Goal: Task Accomplishment & Management: Manage account settings

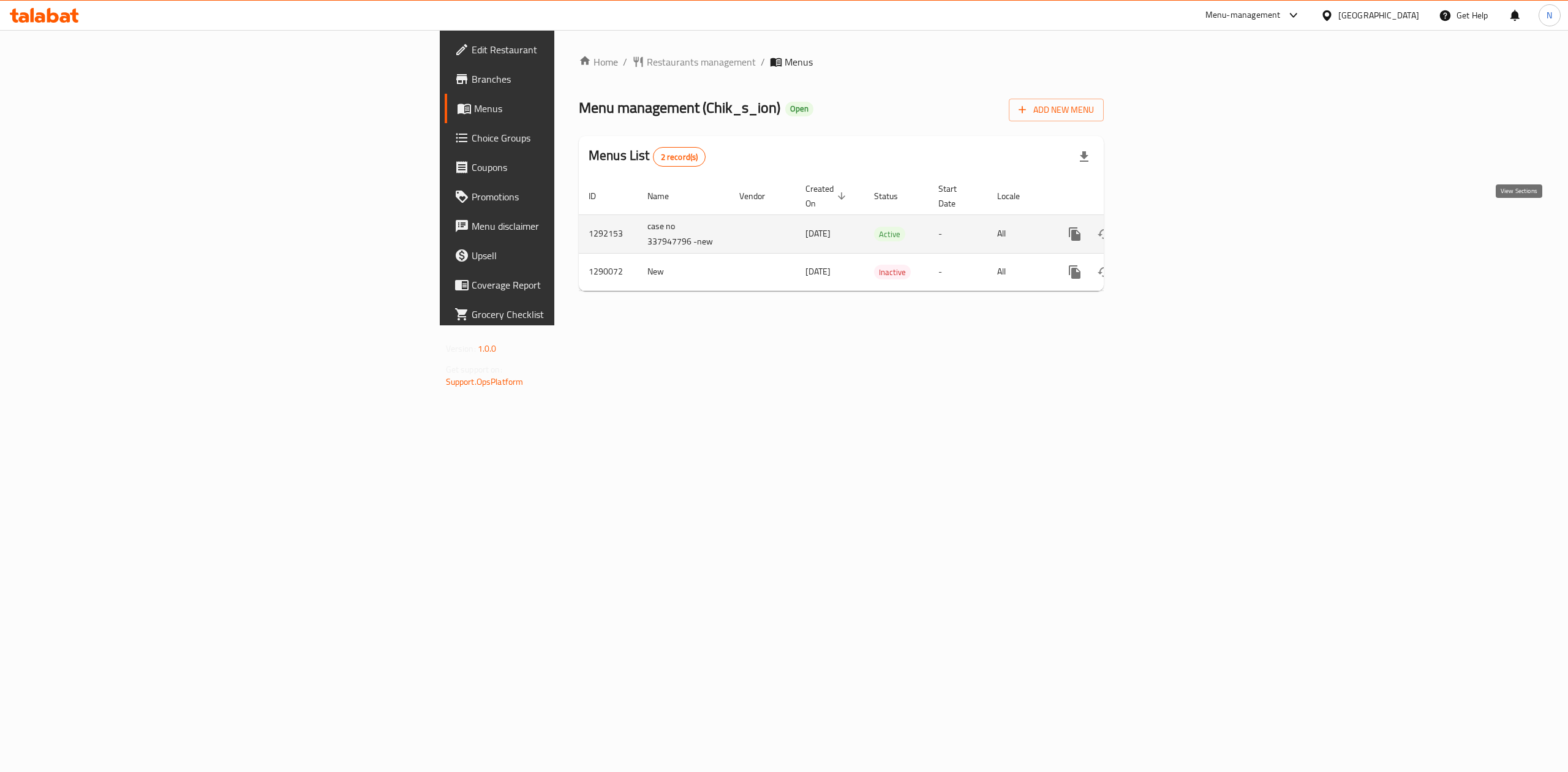
click at [1170, 227] on icon "enhanced table" at bounding box center [1163, 234] width 15 height 15
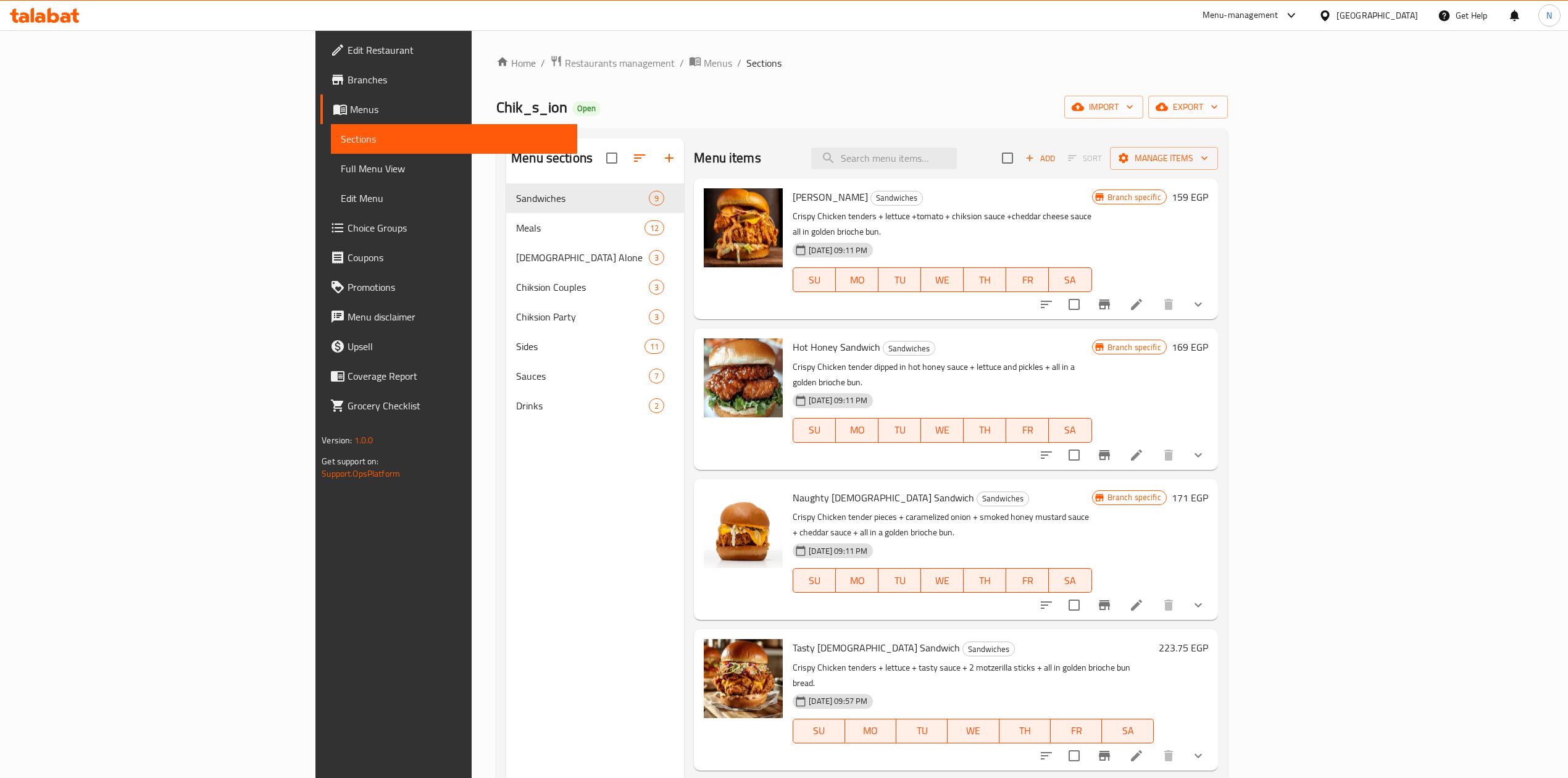
click at [1331, 19] on icon at bounding box center [1325, 16] width 13 height 13
click at [1398, 19] on div "[GEOGRAPHIC_DATA]" at bounding box center [1377, 15] width 82 height 13
click at [1414, 4] on div "[GEOGRAPHIC_DATA]" at bounding box center [1368, 15] width 119 height 29
click at [1410, 11] on div "[GEOGRAPHIC_DATA]" at bounding box center [1377, 15] width 82 height 13
drag, startPoint x: 1296, startPoint y: 345, endPoint x: 1407, endPoint y: 31, distance: 333.0
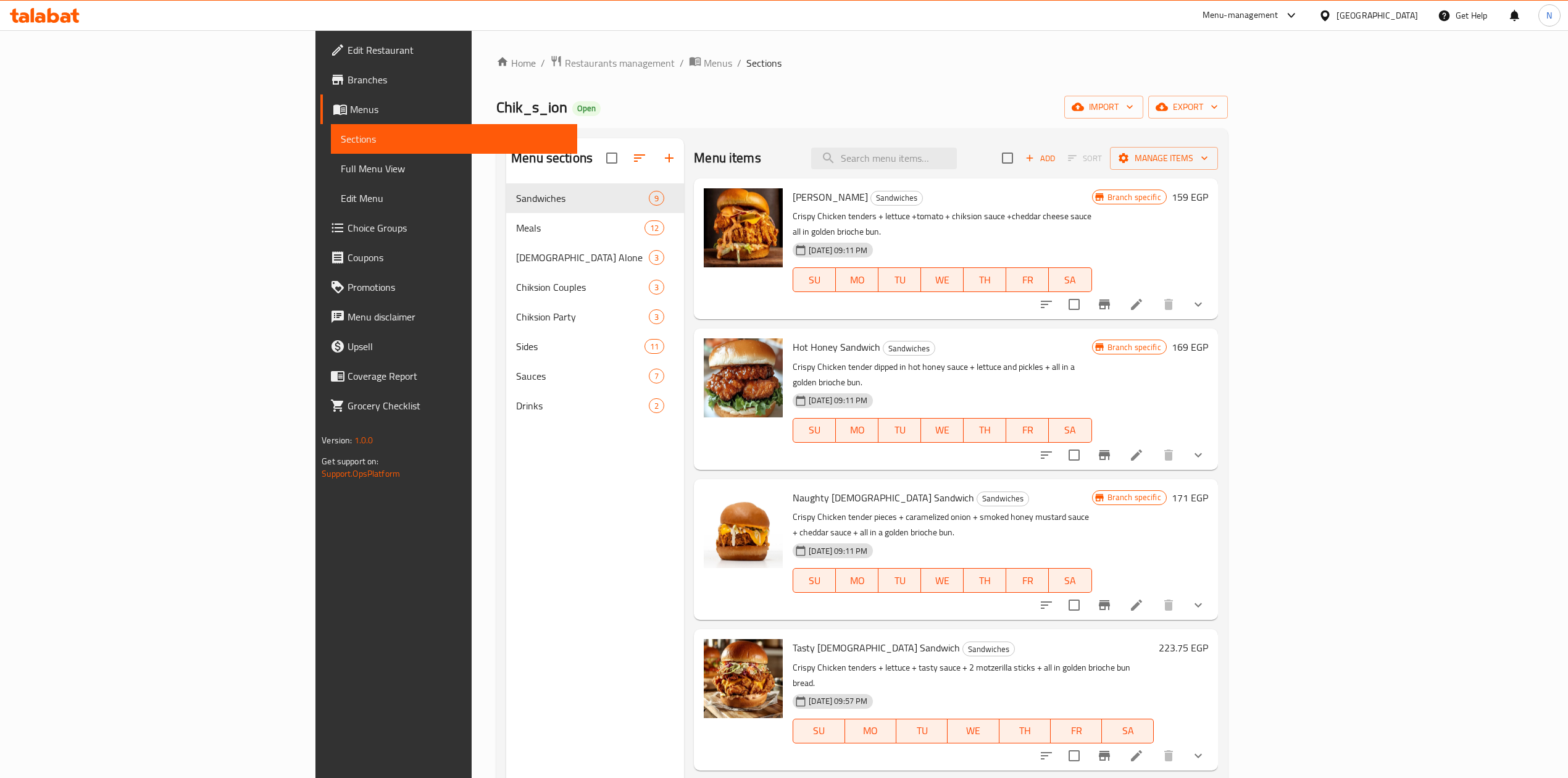
click at [1096, 341] on div "Hot Honey Sandwich Sandwiches Crispy Chicken tender dipped in hot honey sauce +…" at bounding box center [942, 398] width 309 height 131
click at [1400, 13] on div "[GEOGRAPHIC_DATA]" at bounding box center [1377, 15] width 82 height 13
click at [1096, 343] on div "Hot Honey Sandwich Sandwiches Crispy Chicken tender dipped in hot honey sauce +…" at bounding box center [942, 398] width 309 height 131
click at [1398, 20] on div "[GEOGRAPHIC_DATA]" at bounding box center [1377, 15] width 82 height 13
click at [1322, 317] on div "[GEOGRAPHIC_DATA]" at bounding box center [1325, 324] width 185 height 28
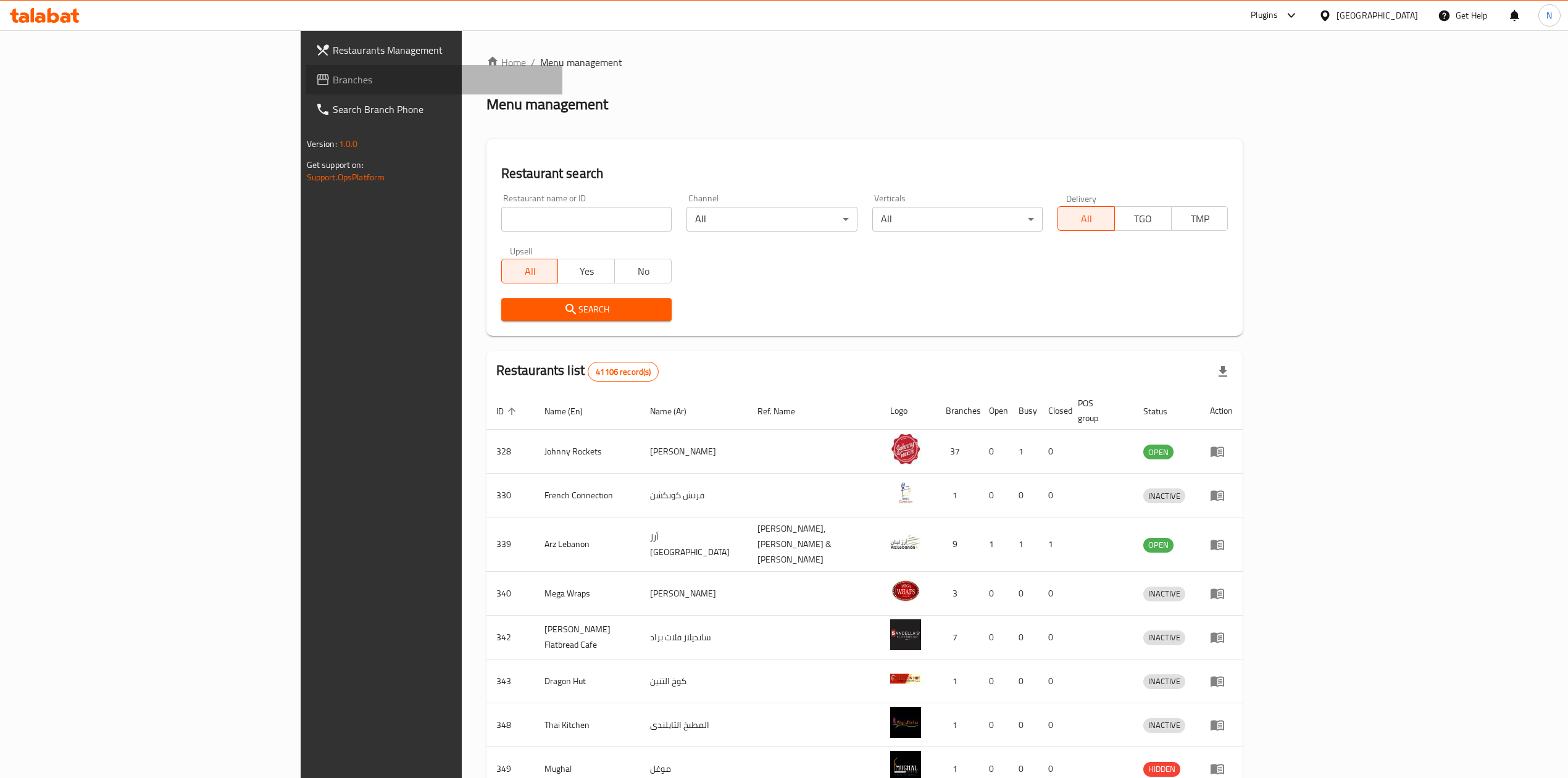
click at [306, 91] on link "Branches" at bounding box center [434, 80] width 257 height 29
